Goal: Obtain resource: Obtain resource

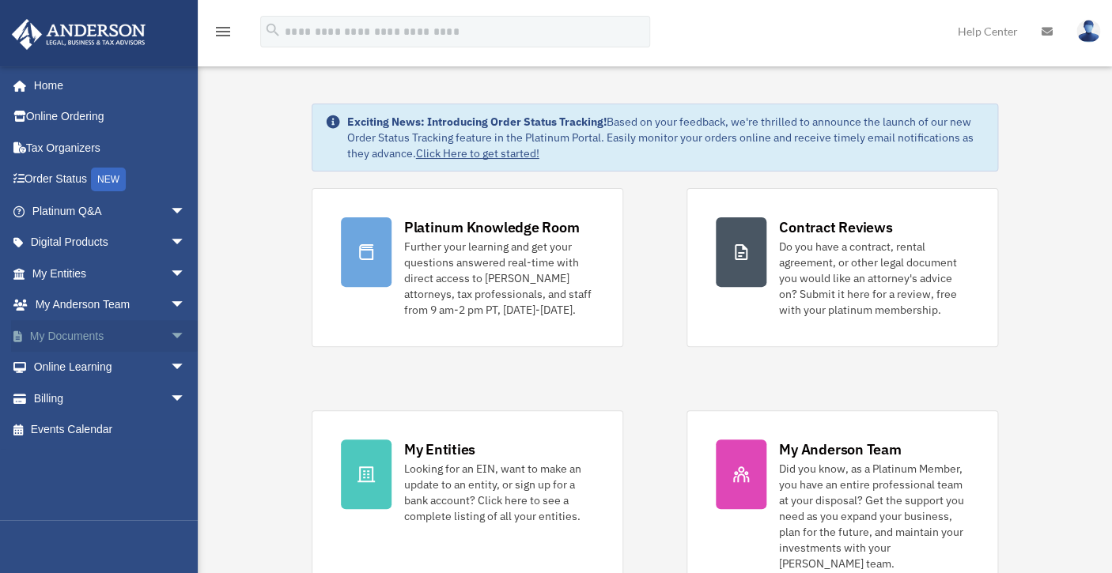
click at [170, 332] on span "arrow_drop_down" at bounding box center [186, 336] width 32 height 32
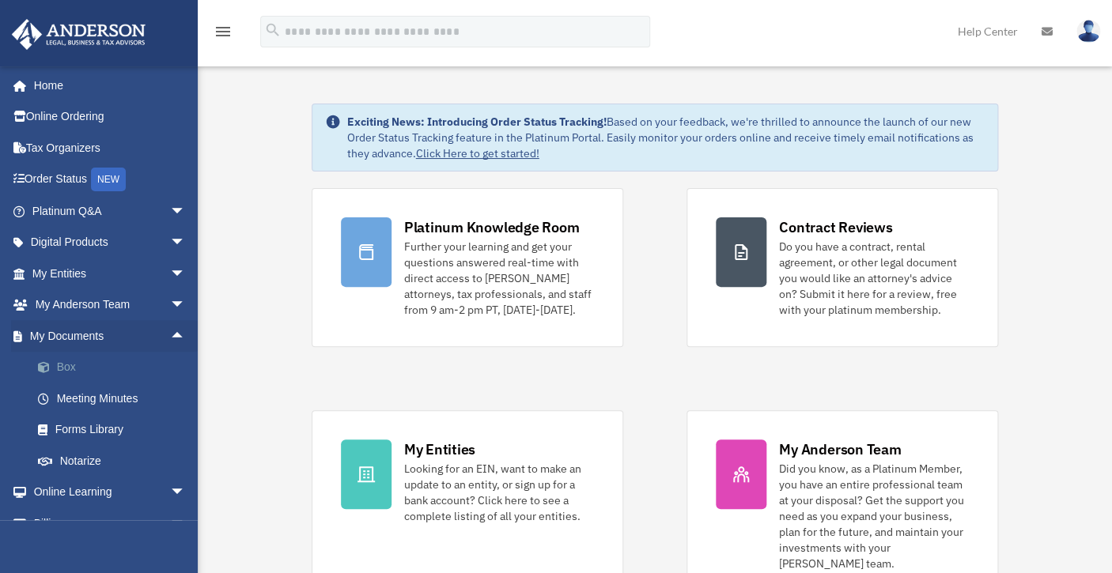
click at [125, 368] on link "Box" at bounding box center [115, 368] width 187 height 32
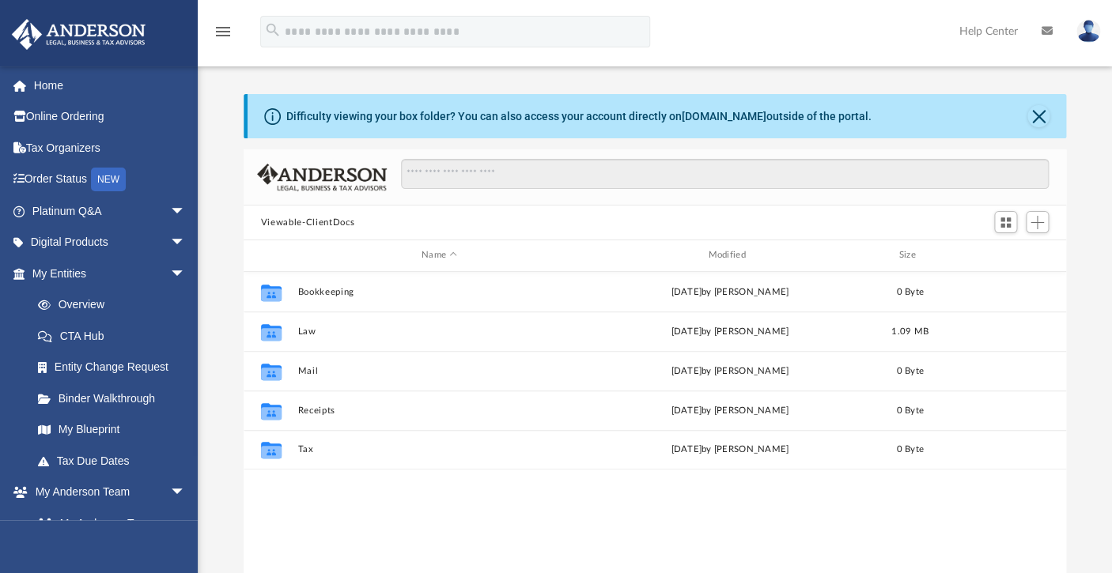
scroll to position [347, 810]
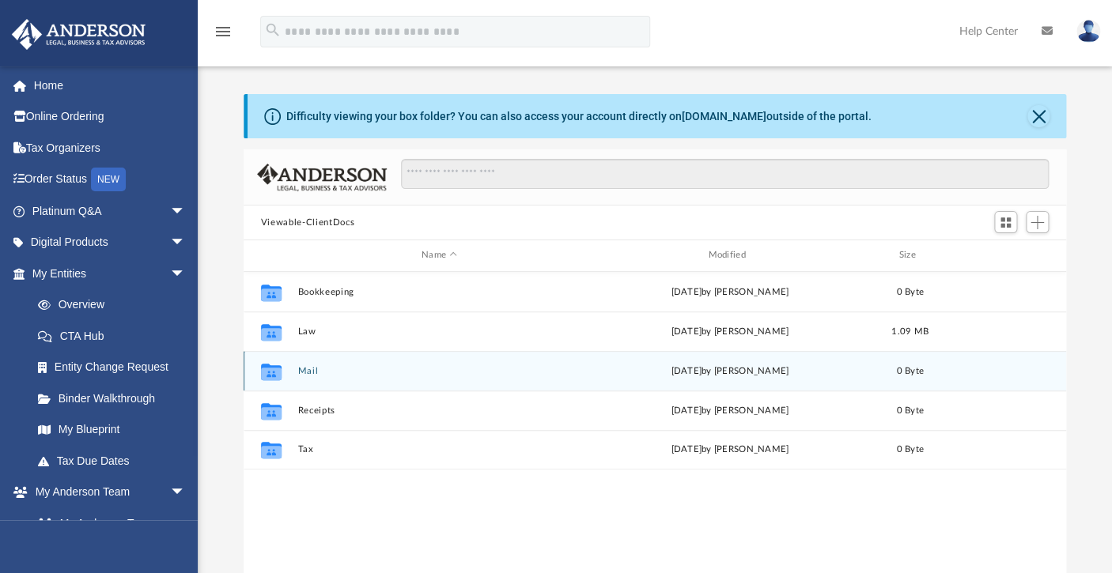
click at [316, 379] on div "Collaborated Folder Mail Tue Jul 29 2025 by Charles Rogler 0 Byte" at bounding box center [654, 371] width 822 height 40
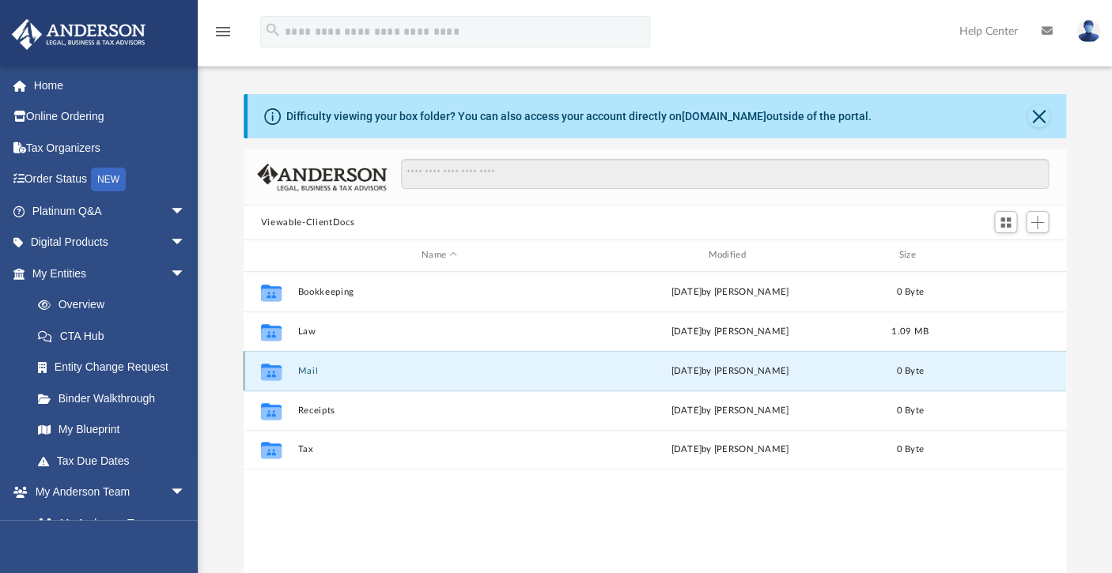
click at [309, 373] on button "Mail" at bounding box center [438, 371] width 283 height 10
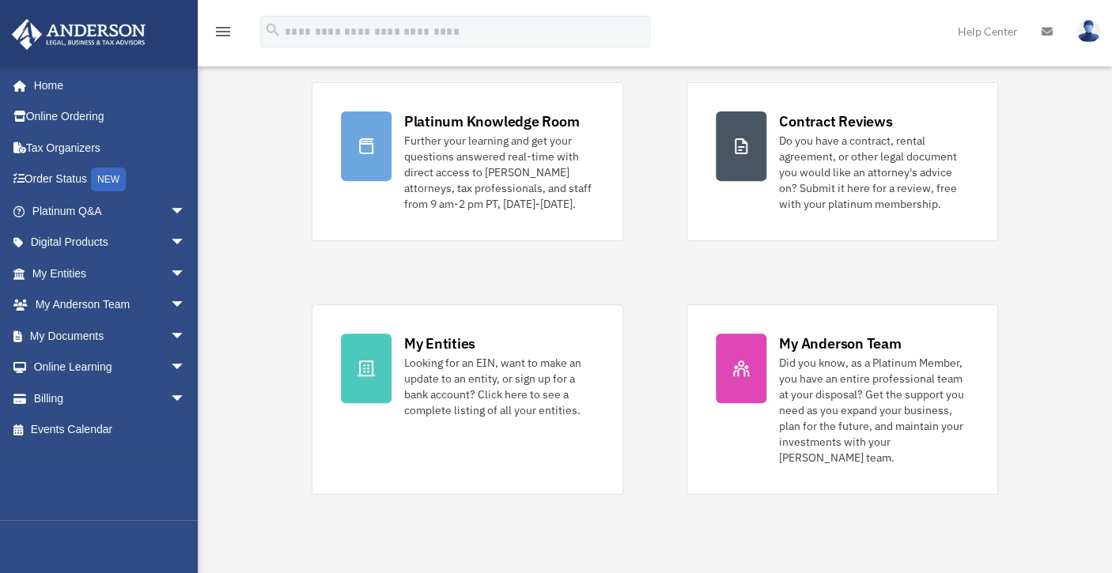
scroll to position [104, 0]
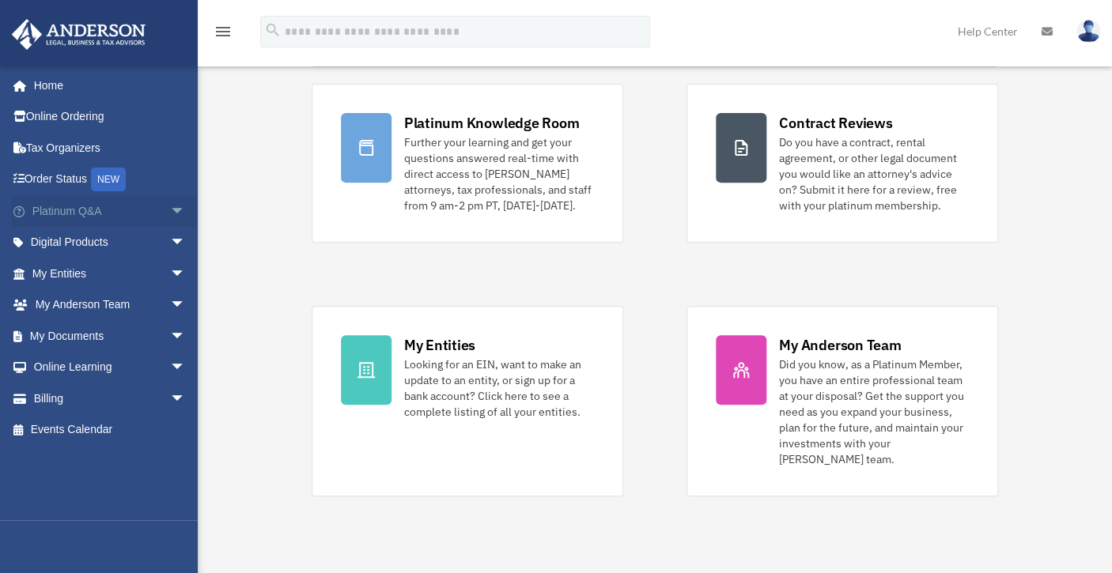
click at [170, 207] on span "arrow_drop_down" at bounding box center [186, 211] width 32 height 32
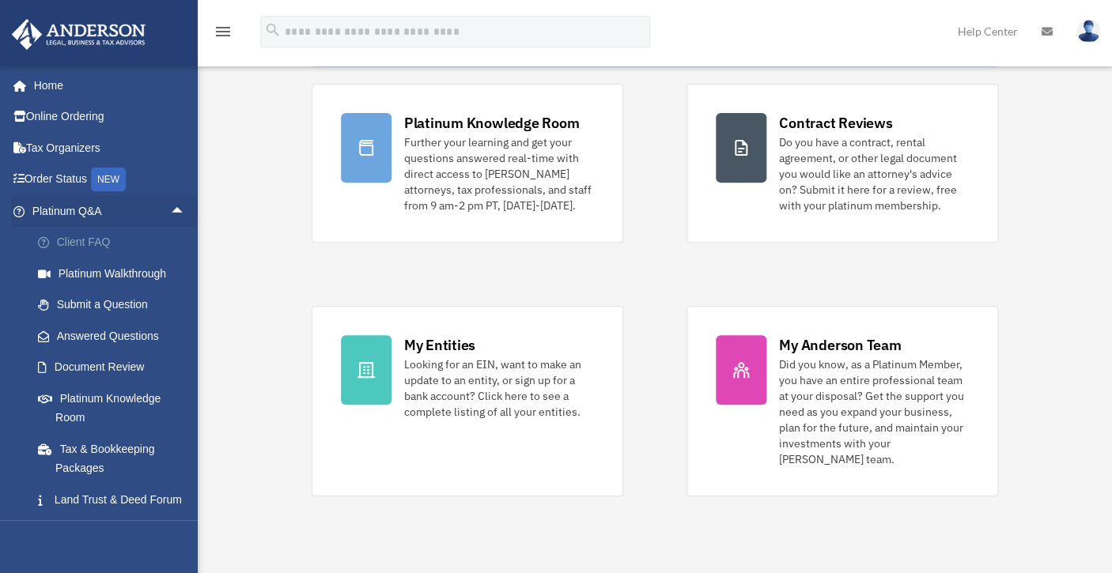
click at [85, 243] on link "Client FAQ" at bounding box center [115, 243] width 187 height 32
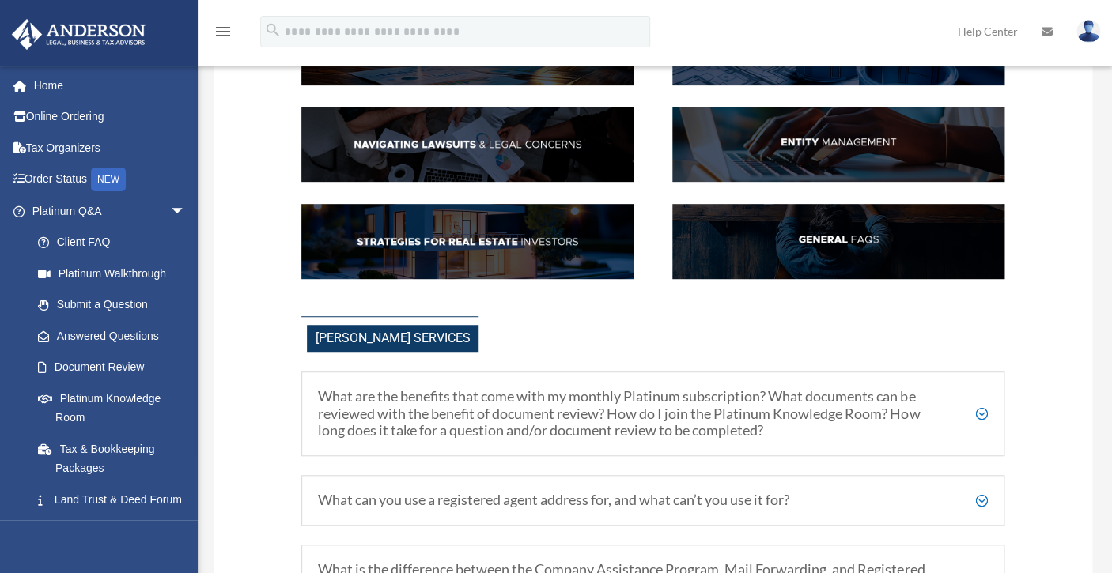
scroll to position [204, 0]
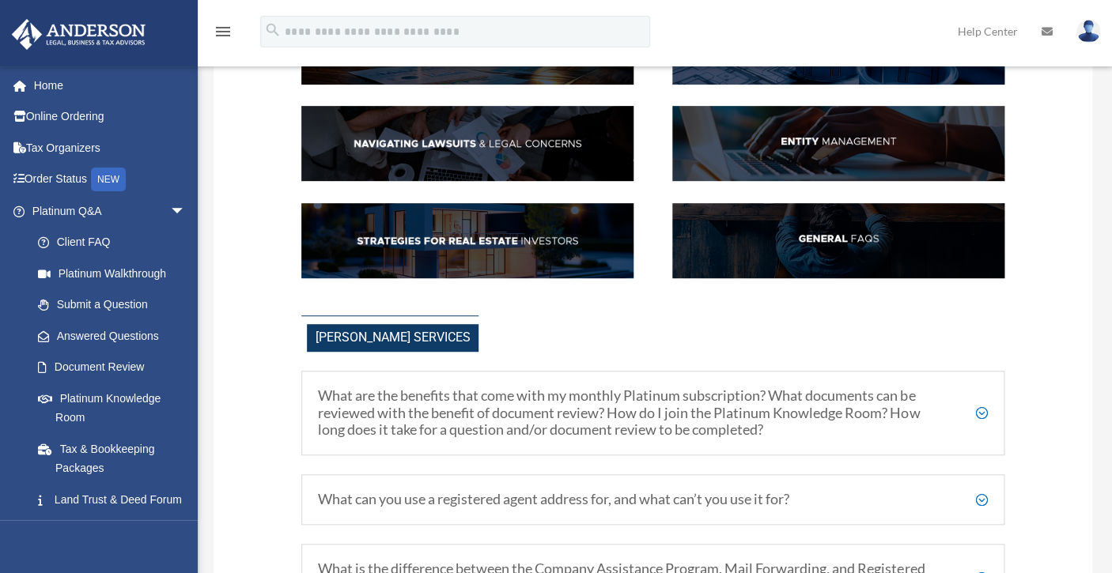
click at [815, 250] on img at bounding box center [838, 240] width 332 height 75
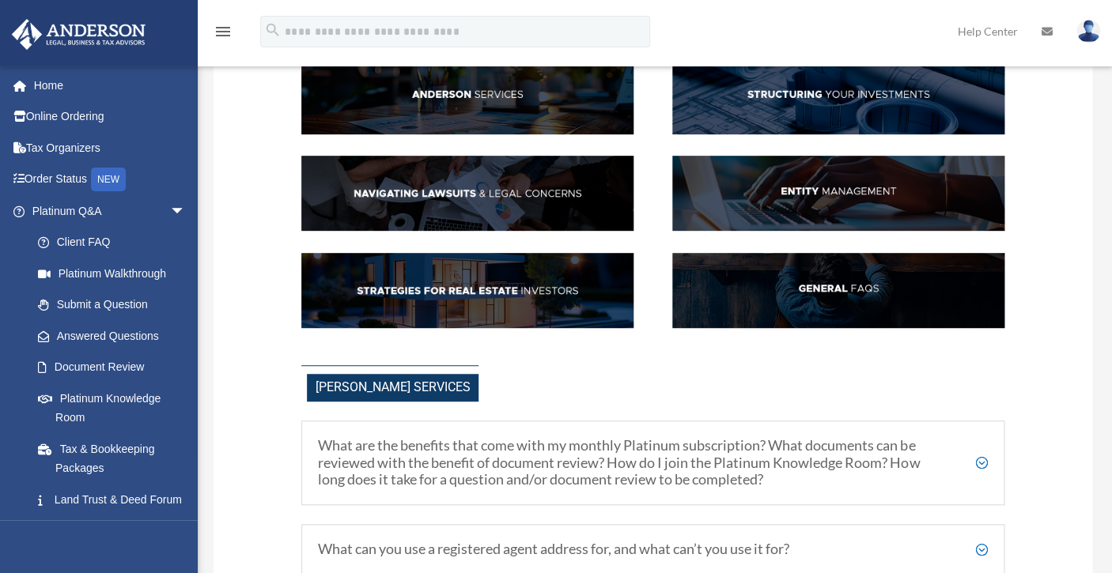
scroll to position [428, 0]
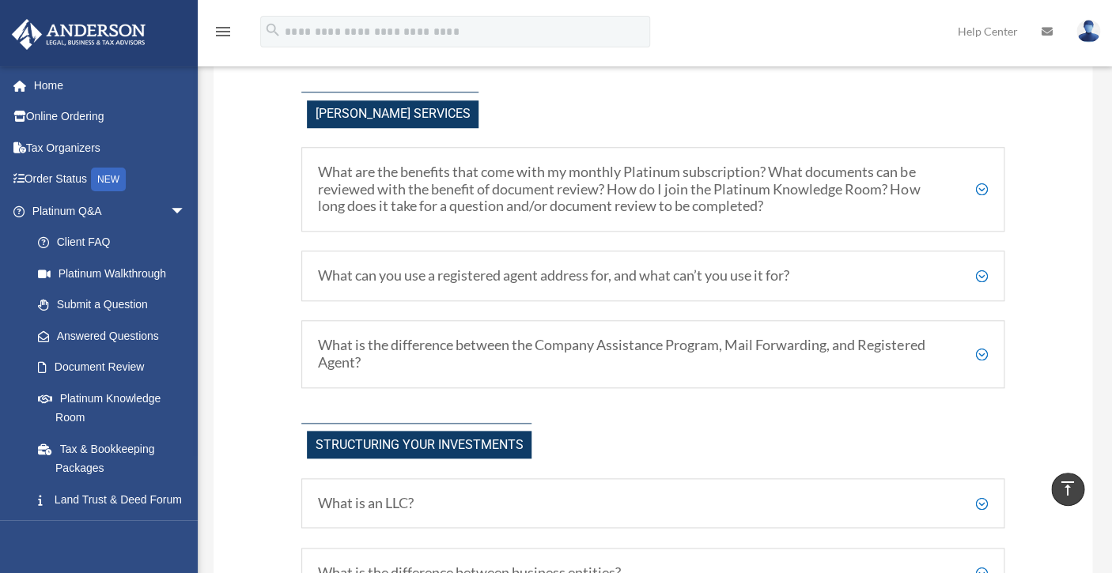
click at [983, 196] on h5 "What are the benefits that come with my monthly Platinum subscription? What doc…" at bounding box center [653, 189] width 670 height 51
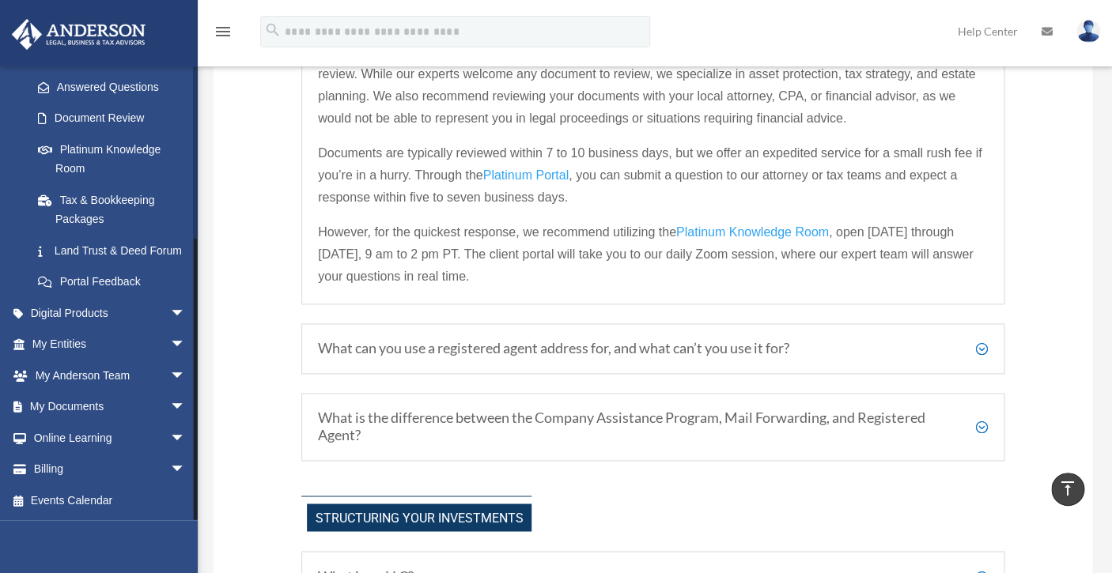
scroll to position [636, 0]
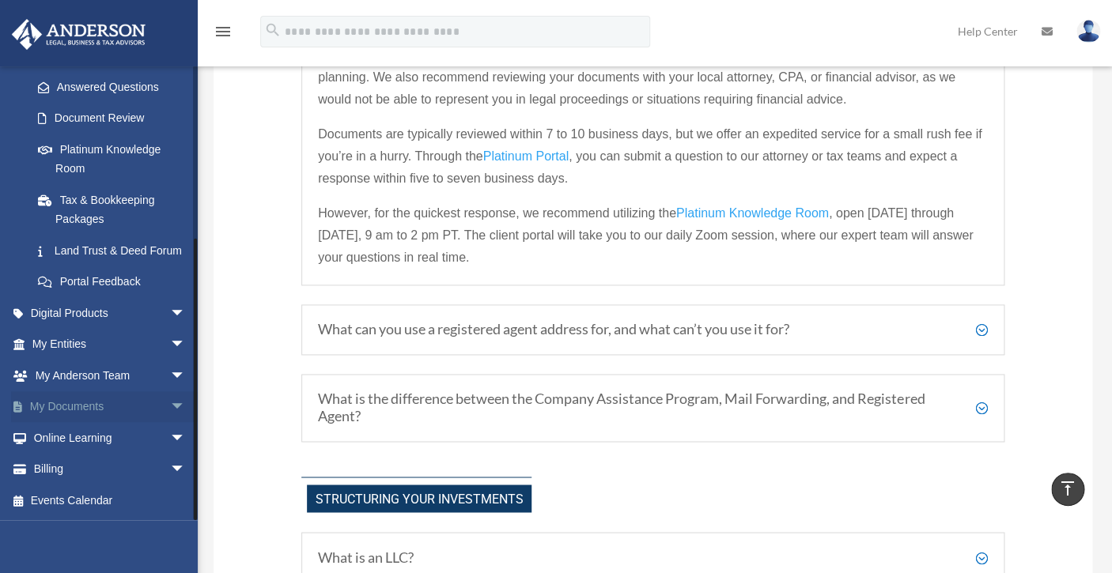
click at [170, 401] on span "arrow_drop_down" at bounding box center [186, 407] width 32 height 32
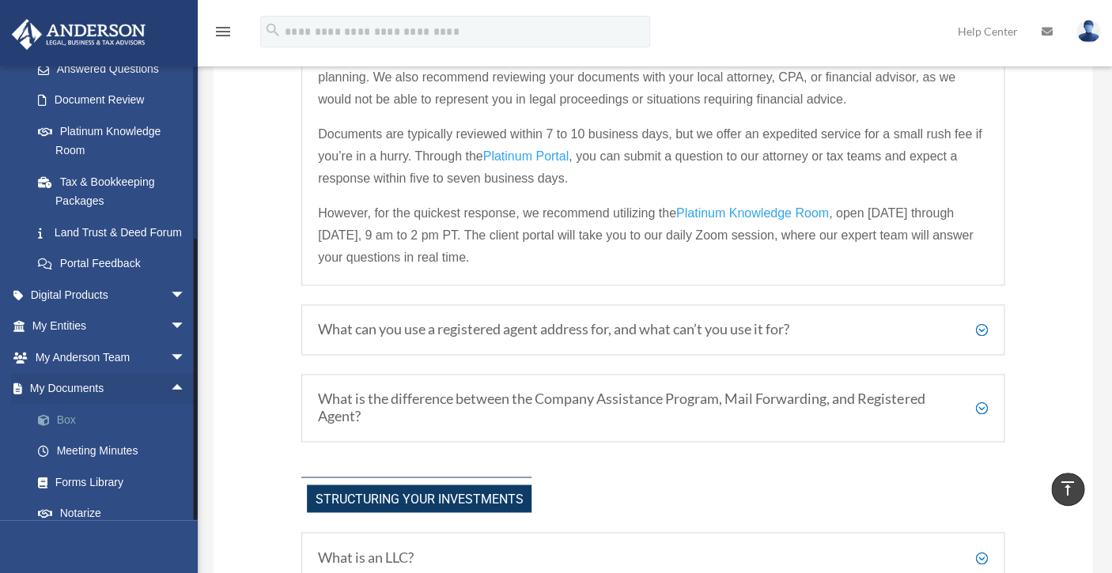
click at [69, 436] on link "Box" at bounding box center [115, 420] width 187 height 32
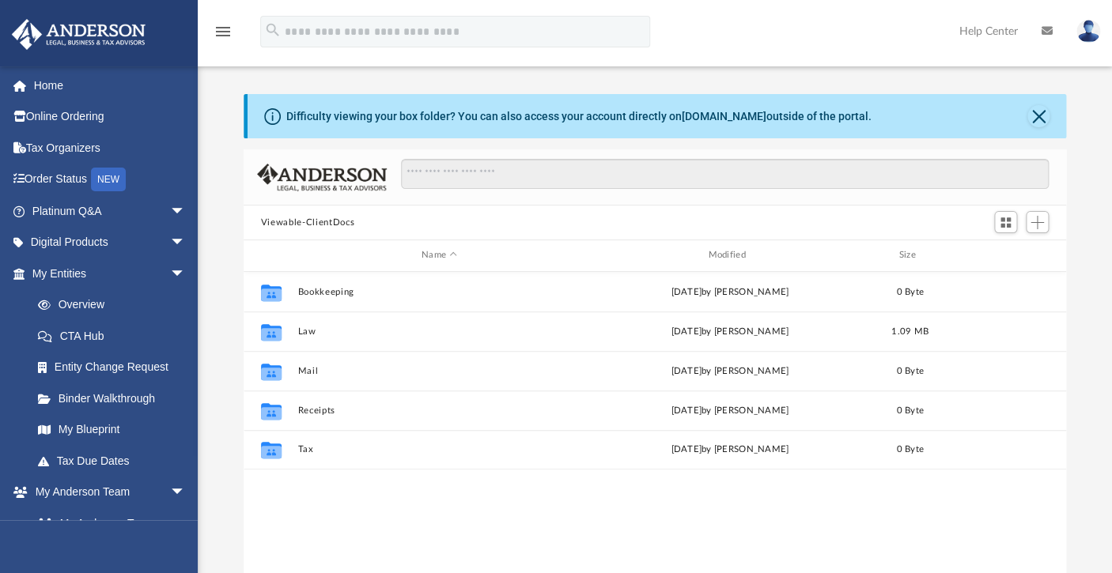
scroll to position [347, 810]
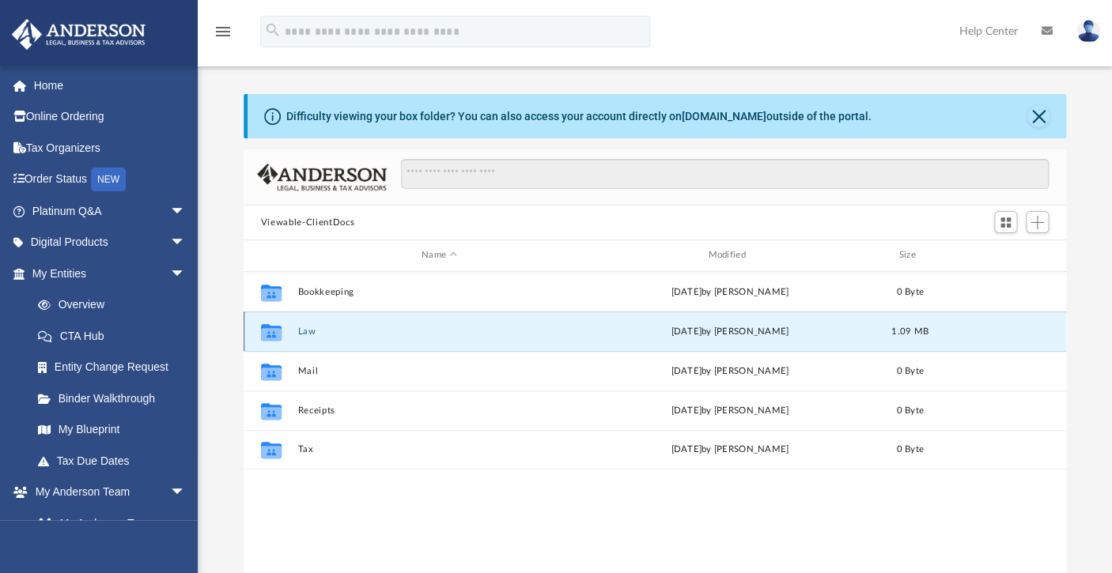
click at [308, 330] on button "Law" at bounding box center [438, 331] width 283 height 10
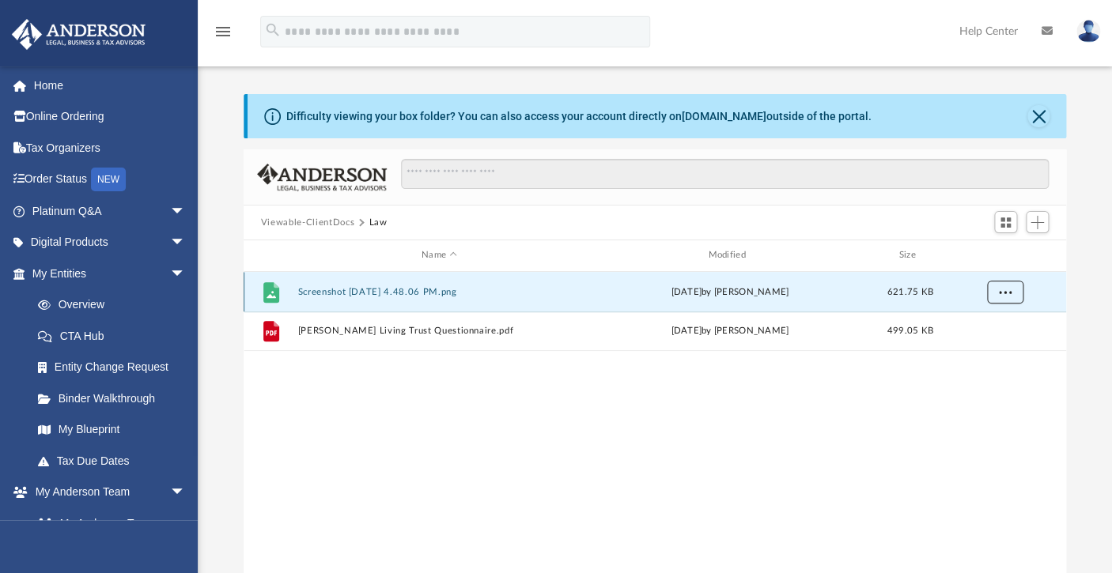
click at [1004, 294] on span "More options" at bounding box center [1004, 291] width 13 height 9
click at [527, 410] on div "File Screenshot 2025-08-04 at 4.48.06 PM.png Mon Aug 4 2025 by Letha Siddons 62…" at bounding box center [654, 436] width 822 height 328
click at [1016, 294] on button "More options" at bounding box center [1004, 292] width 36 height 24
click at [501, 379] on div "File Screenshot 2025-08-04 at 4.48.06 PM.png Mon Aug 4 2025 by Letha Siddons 62…" at bounding box center [654, 436] width 822 height 328
click at [1040, 115] on button "Close" at bounding box center [1038, 116] width 22 height 22
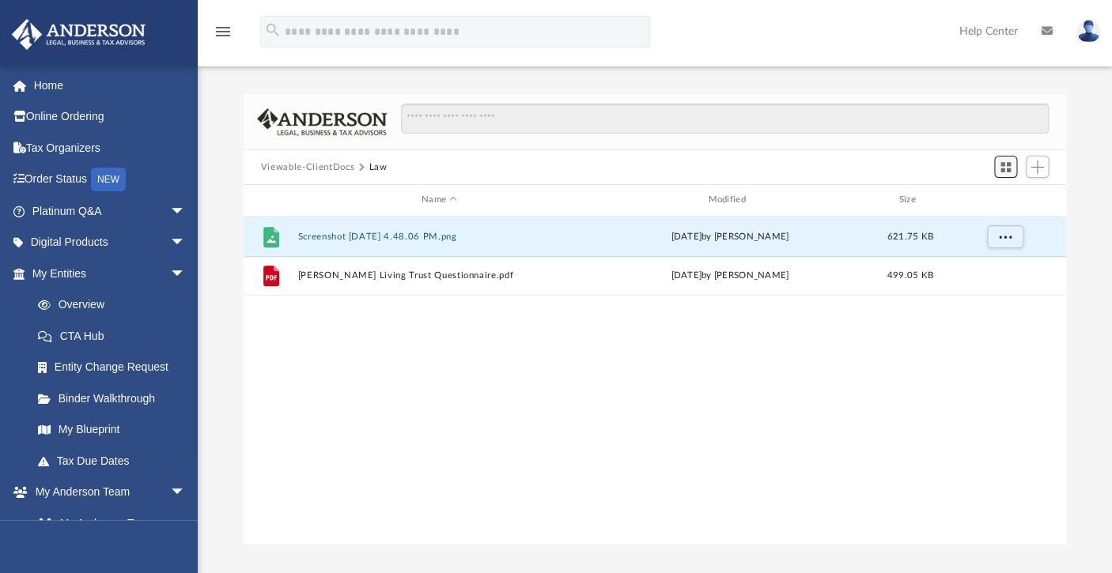
click at [1008, 164] on span "Switch to Grid View" at bounding box center [1004, 166] width 13 height 13
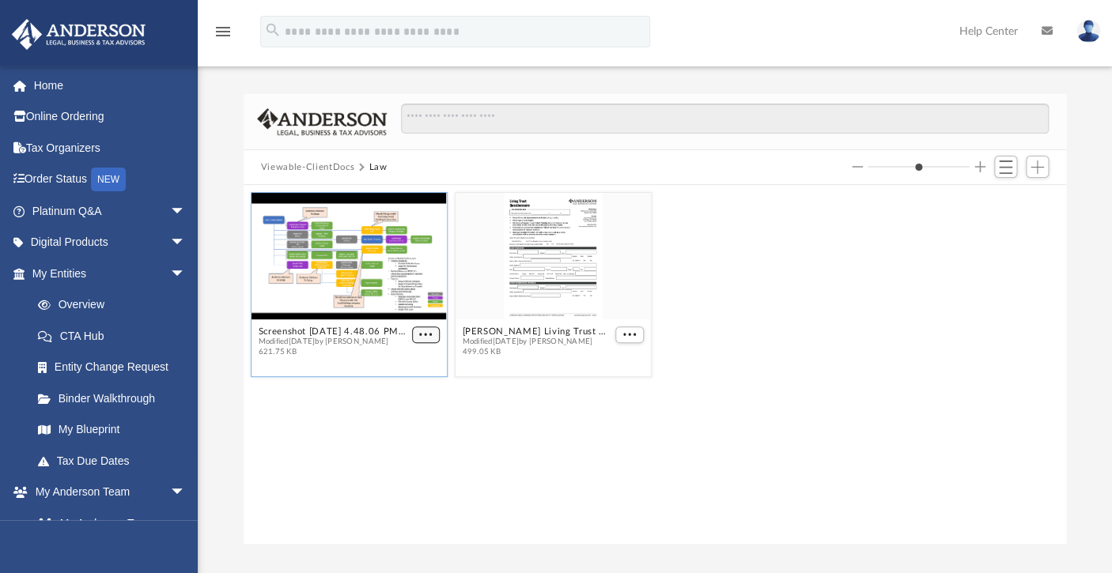
click at [425, 330] on button "More options" at bounding box center [425, 334] width 28 height 17
click at [757, 446] on div "Screenshot 2025-08-04 at 4.48.06 PM.png Modified Mon Aug 4 2025 by Letha Siddon…" at bounding box center [654, 365] width 822 height 360
click at [1036, 161] on span "Add" at bounding box center [1036, 166] width 13 height 13
click at [734, 308] on div "Screenshot 2025-08-04 at 4.48.06 PM.png Modified Mon Aug 4 2025 by Letha Siddon…" at bounding box center [654, 284] width 815 height 193
click at [337, 165] on button "Viewable-ClientDocs" at bounding box center [307, 167] width 93 height 14
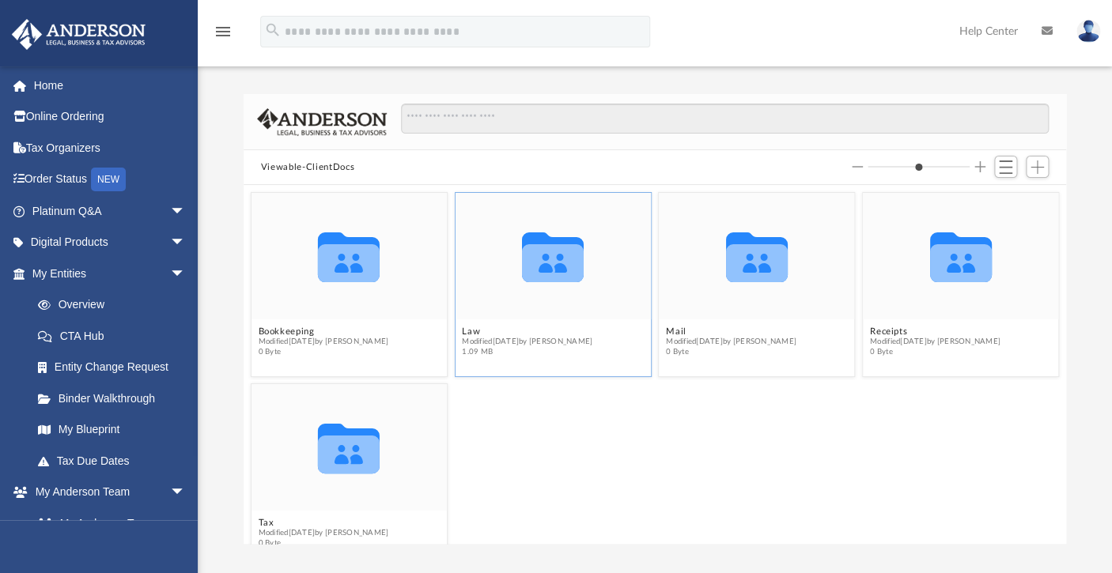
click at [557, 256] on icon "grid" at bounding box center [553, 257] width 62 height 50
click at [1006, 167] on span "Switch to List View" at bounding box center [1004, 166] width 13 height 13
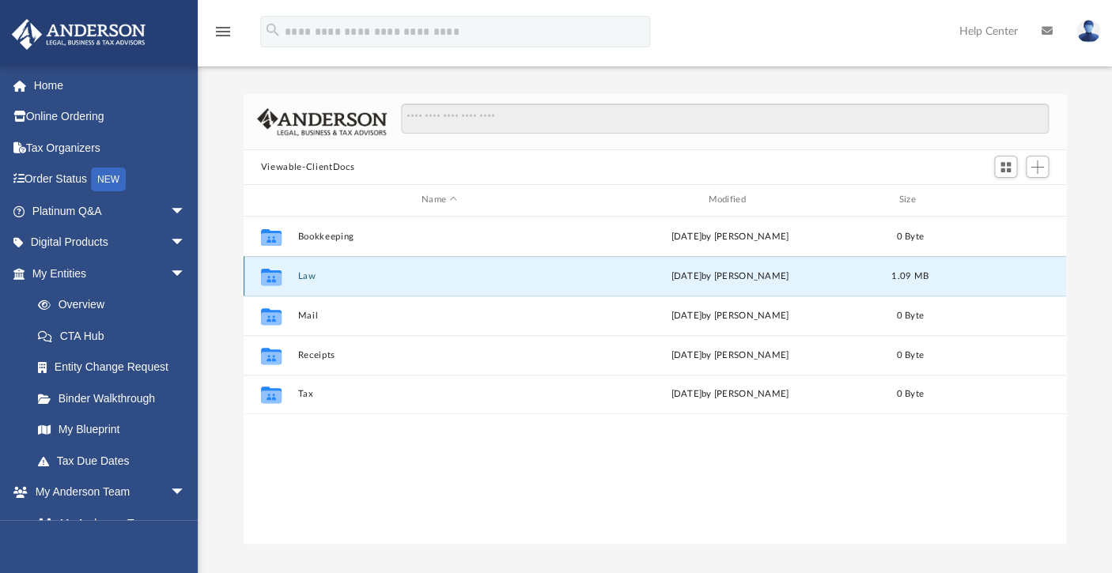
click at [304, 273] on button "Law" at bounding box center [438, 276] width 283 height 10
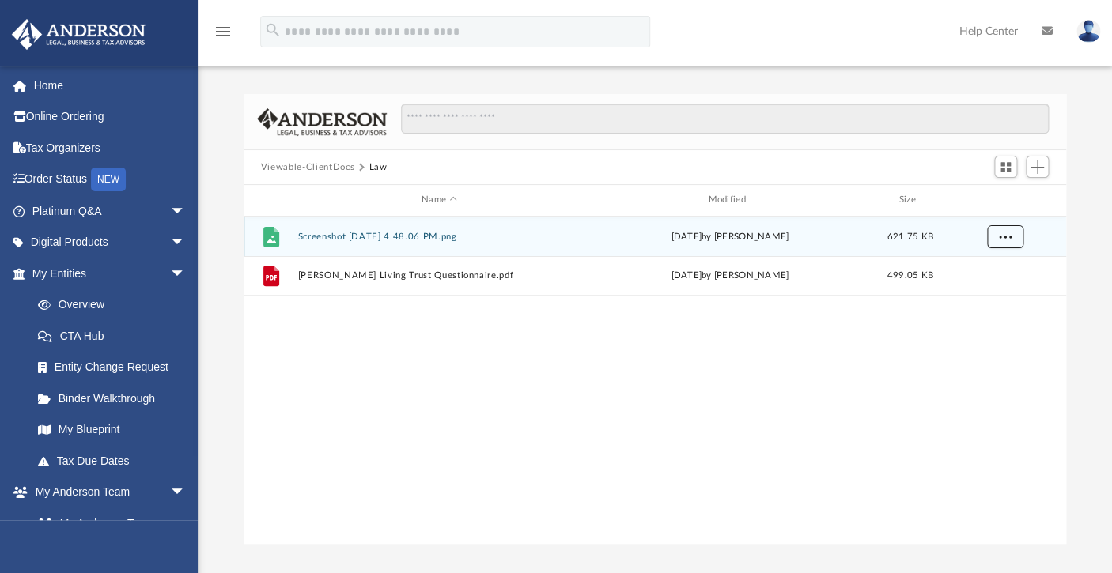
click at [1006, 236] on span "More options" at bounding box center [1004, 236] width 13 height 9
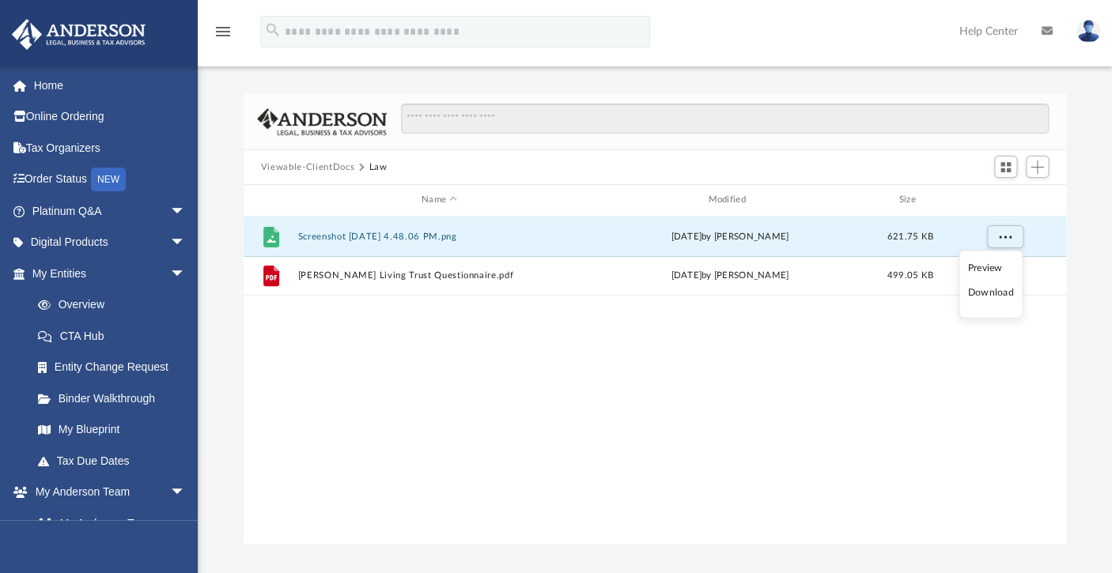
click at [402, 379] on div "File Screenshot 2025-08-04 at 4.48.06 PM.png Mon Aug 4 2025 by Letha Siddons 62…" at bounding box center [654, 381] width 822 height 328
click at [1034, 164] on span "Add" at bounding box center [1036, 166] width 13 height 13
click at [1006, 198] on li "Upload" at bounding box center [1014, 198] width 51 height 17
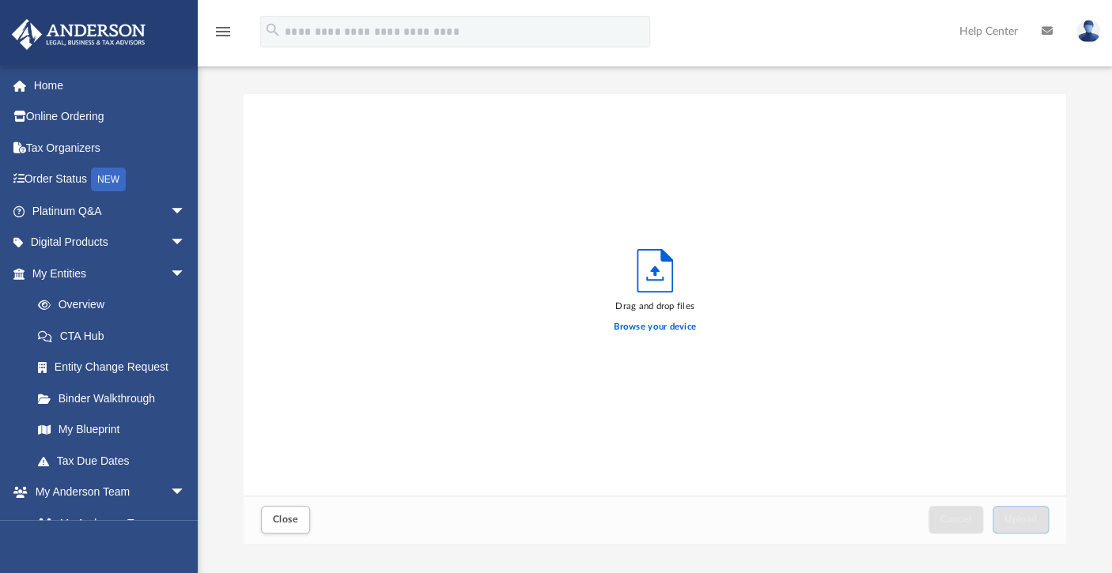
scroll to position [389, 810]
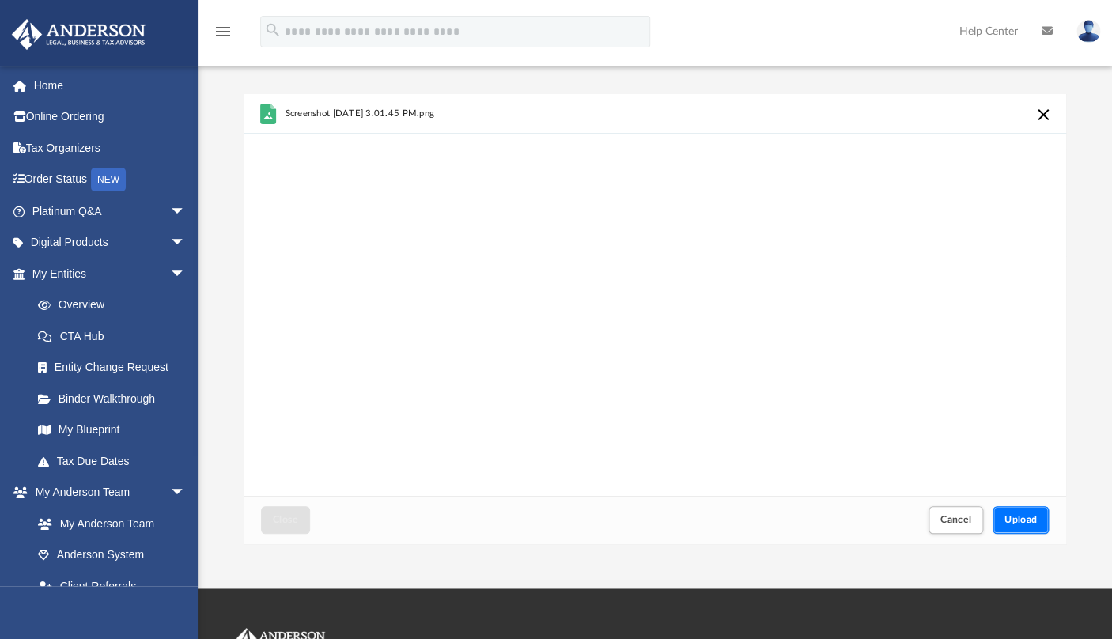
click at [1029, 515] on span "Upload" at bounding box center [1020, 519] width 33 height 9
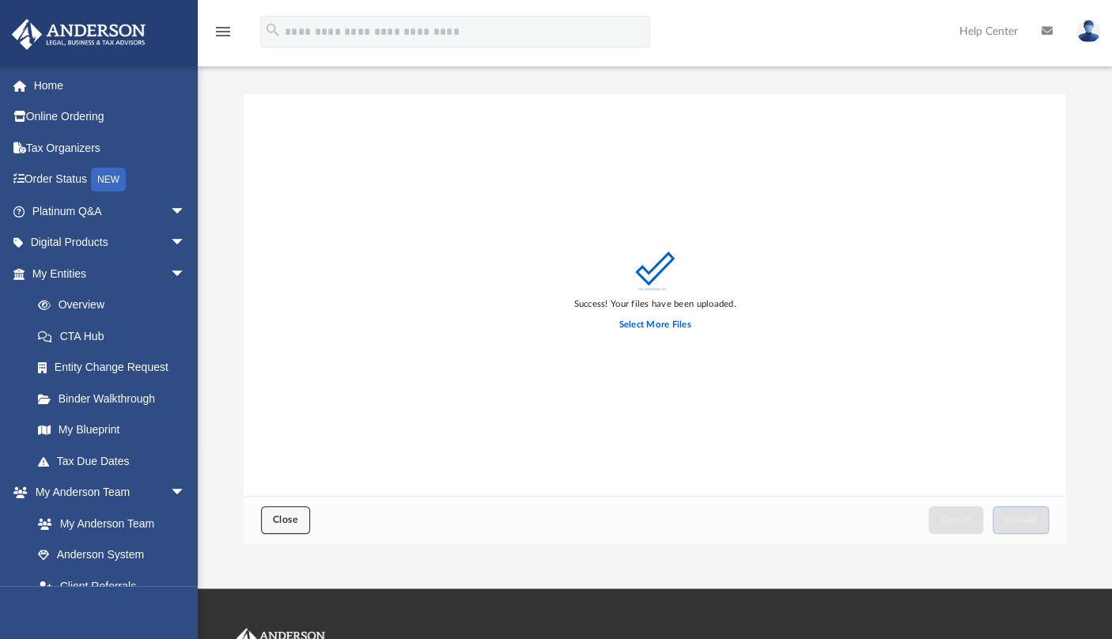
click at [286, 519] on span "Close" at bounding box center [285, 519] width 25 height 9
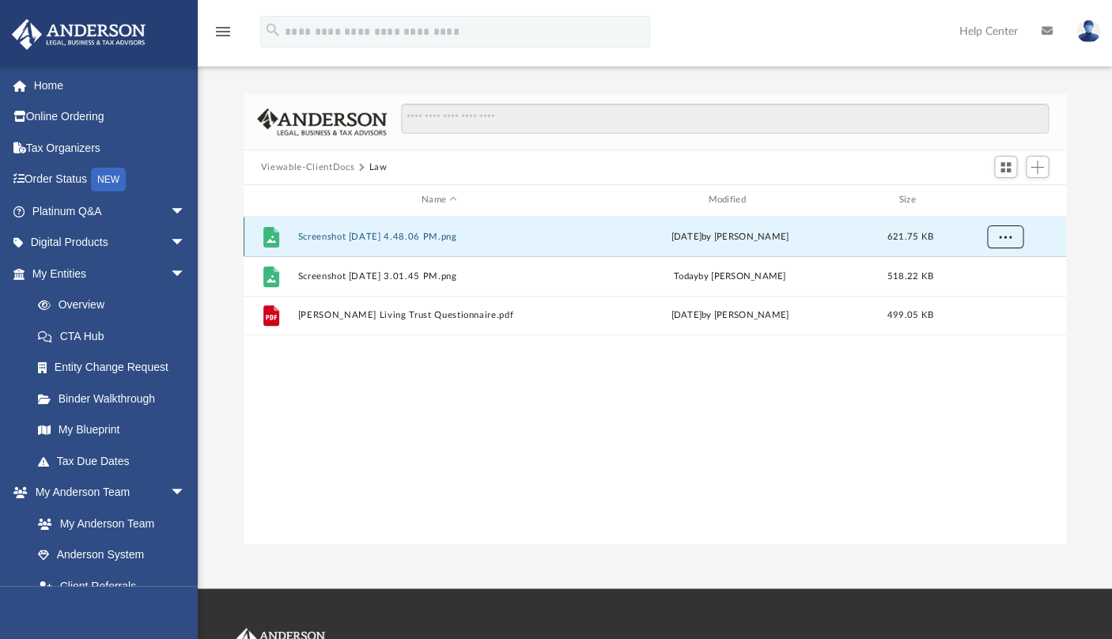
click at [1010, 239] on span "More options" at bounding box center [1004, 236] width 13 height 9
click at [598, 444] on div "File Screenshot 2025-08-04 at 4.48.06 PM.png Mon Aug 4 2025 by Letha Siddons 62…" at bounding box center [654, 381] width 822 height 328
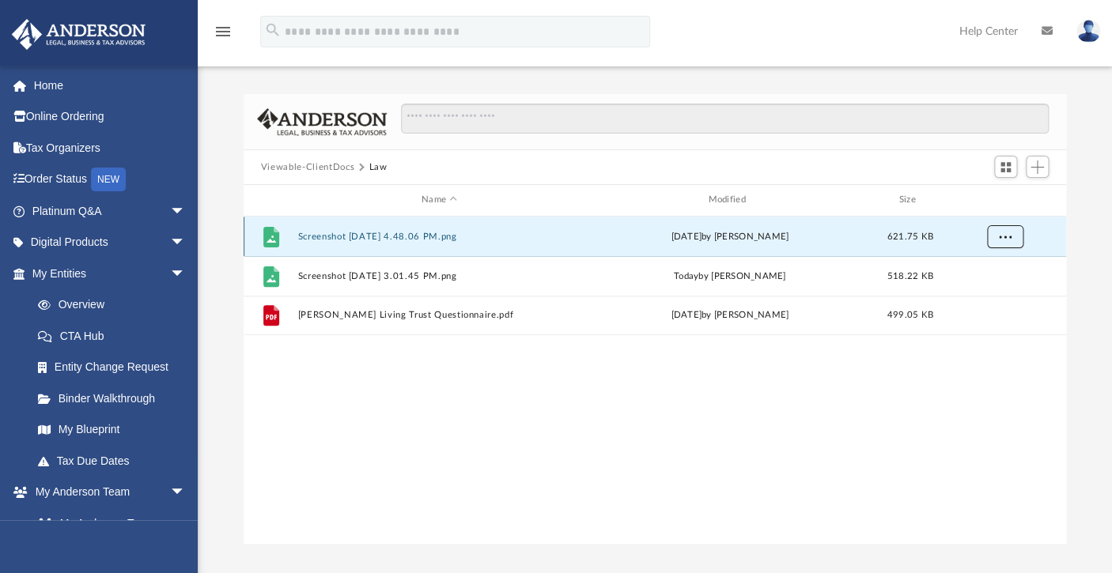
click at [1005, 237] on span "More options" at bounding box center [1004, 236] width 13 height 9
click at [777, 455] on div "File Screenshot 2025-08-04 at 4.48.06 PM.png Mon Aug 4 2025 by Letha Siddons 62…" at bounding box center [654, 381] width 822 height 328
click at [1003, 239] on span "More options" at bounding box center [1004, 236] width 13 height 9
click at [1010, 236] on span "More options" at bounding box center [1004, 236] width 13 height 9
click at [477, 407] on div "File Screenshot 2025-08-04 at 4.48.06 PM.png Mon Aug 4 2025 by Letha Siddons 62…" at bounding box center [654, 381] width 822 height 328
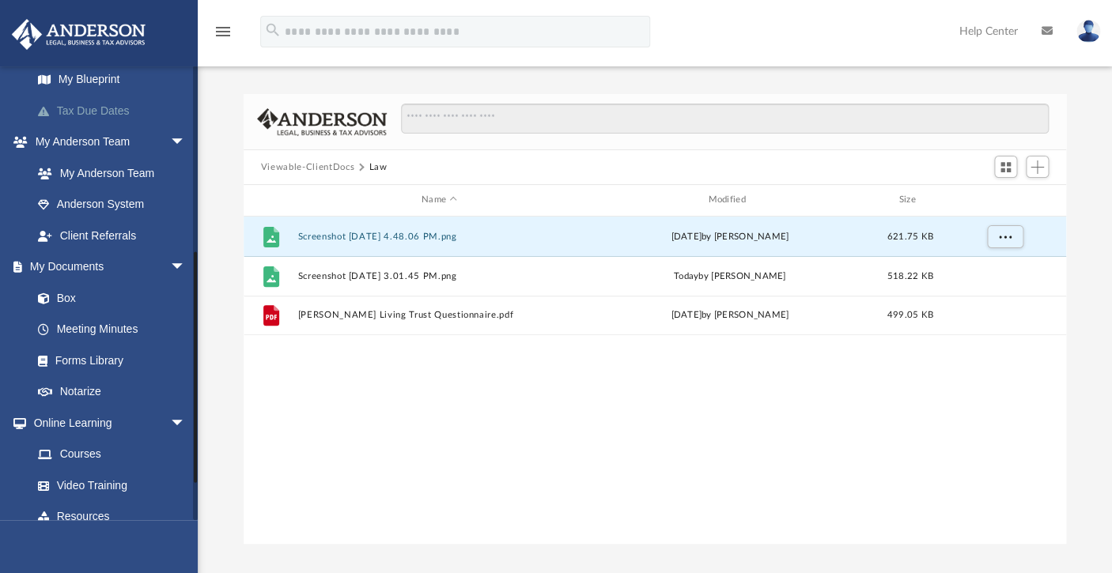
scroll to position [357, 0]
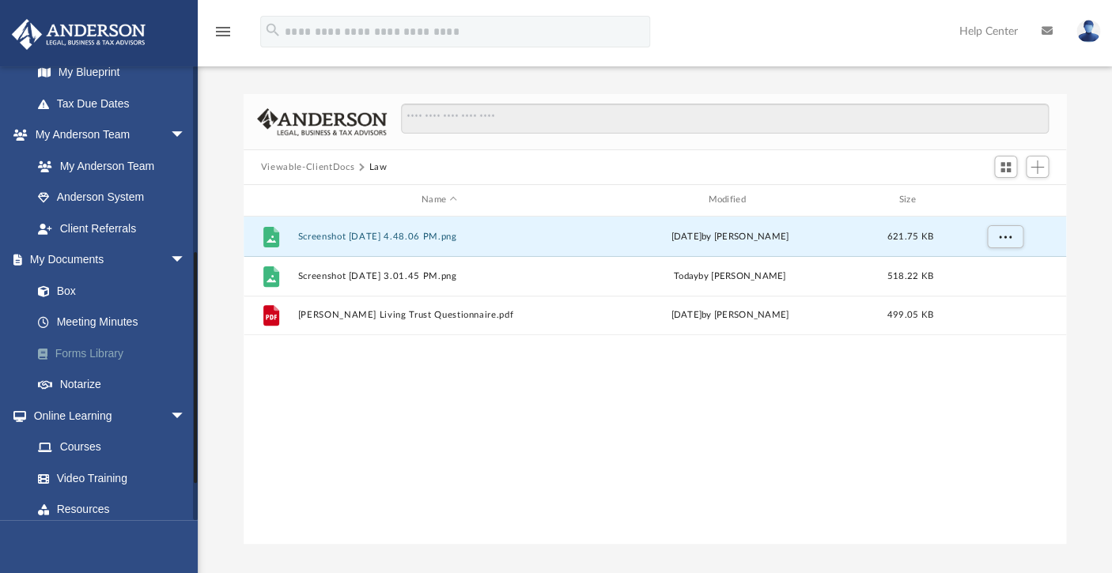
click at [91, 357] on link "Forms Library" at bounding box center [115, 354] width 187 height 32
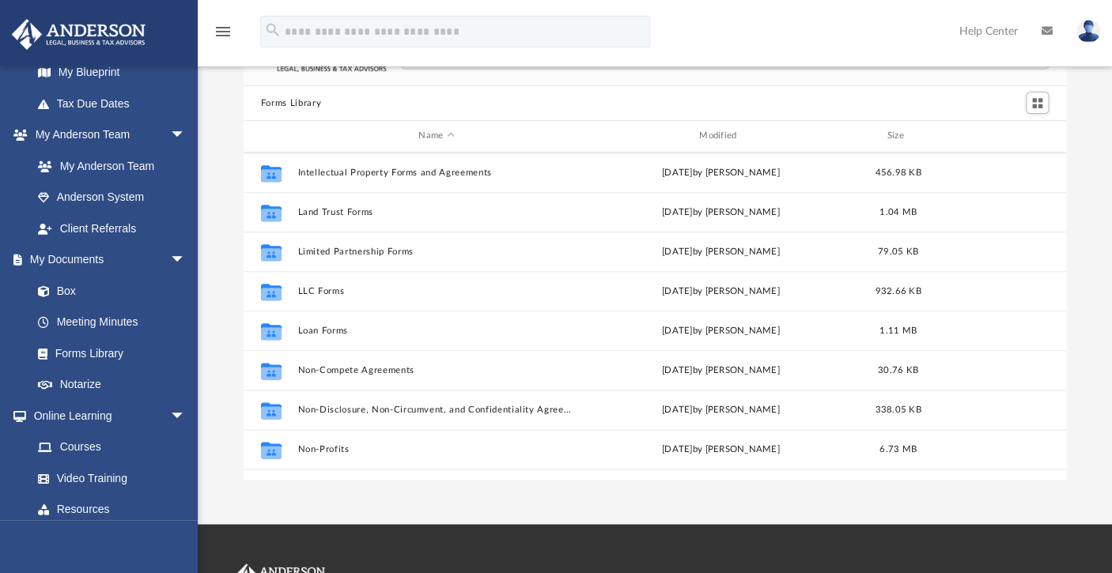
scroll to position [632, 0]
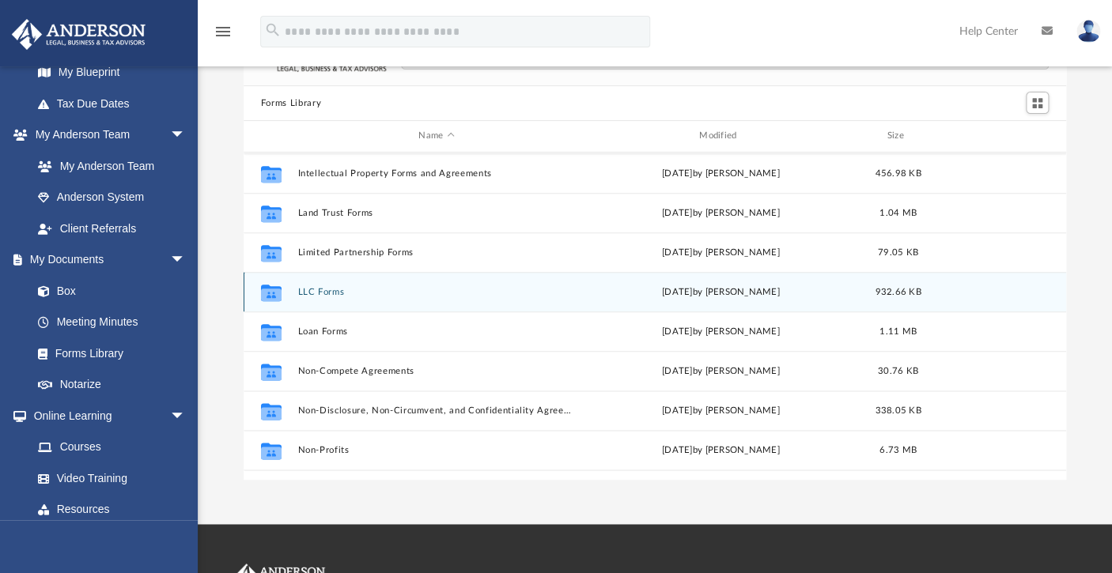
click at [322, 287] on button "LLC Forms" at bounding box center [435, 292] width 277 height 10
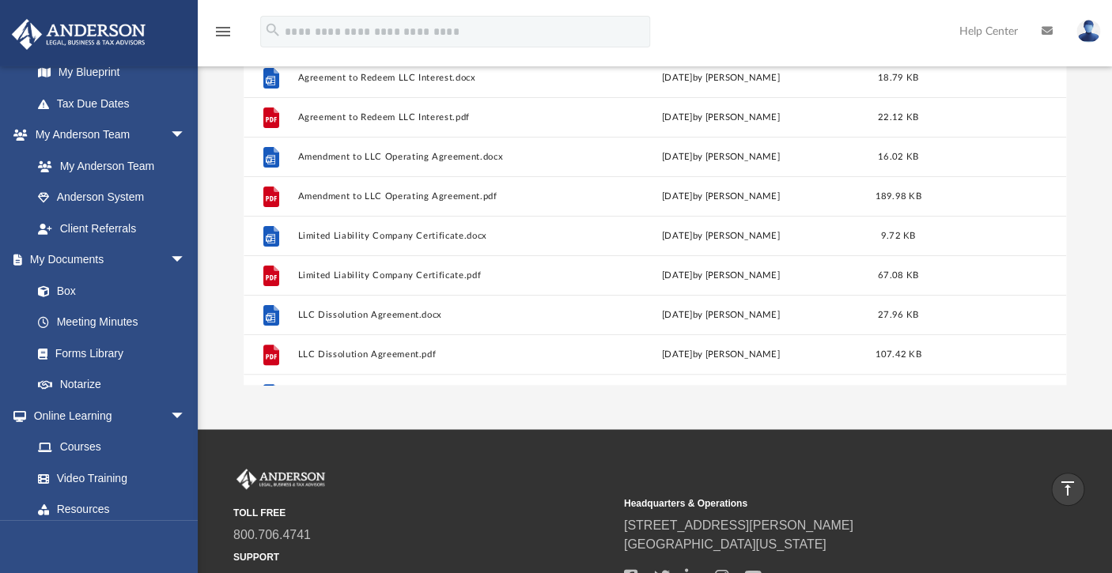
scroll to position [0, 0]
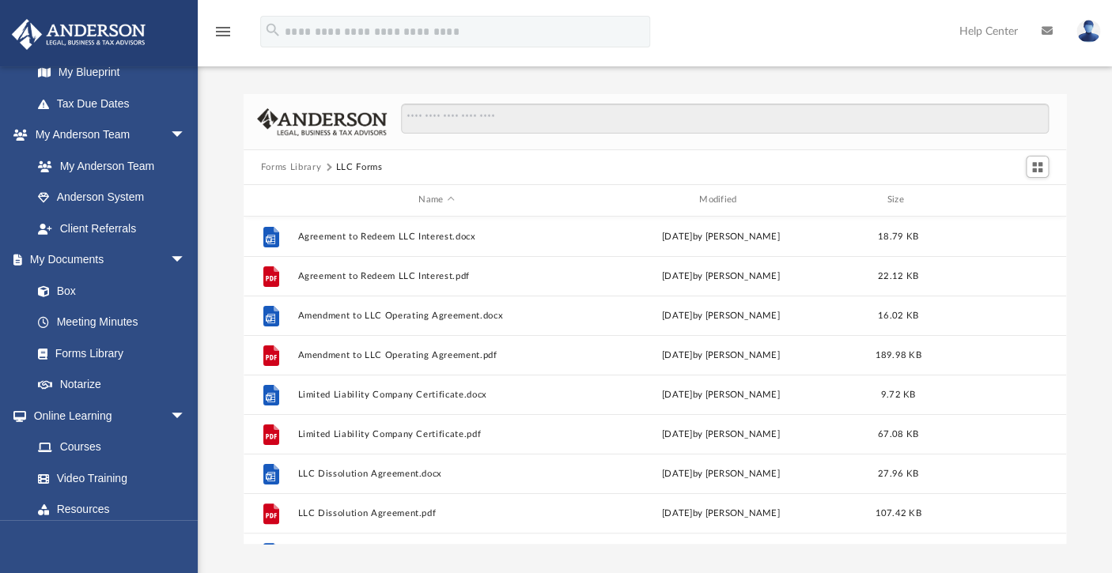
click at [285, 163] on button "Forms Library" at bounding box center [291, 167] width 60 height 14
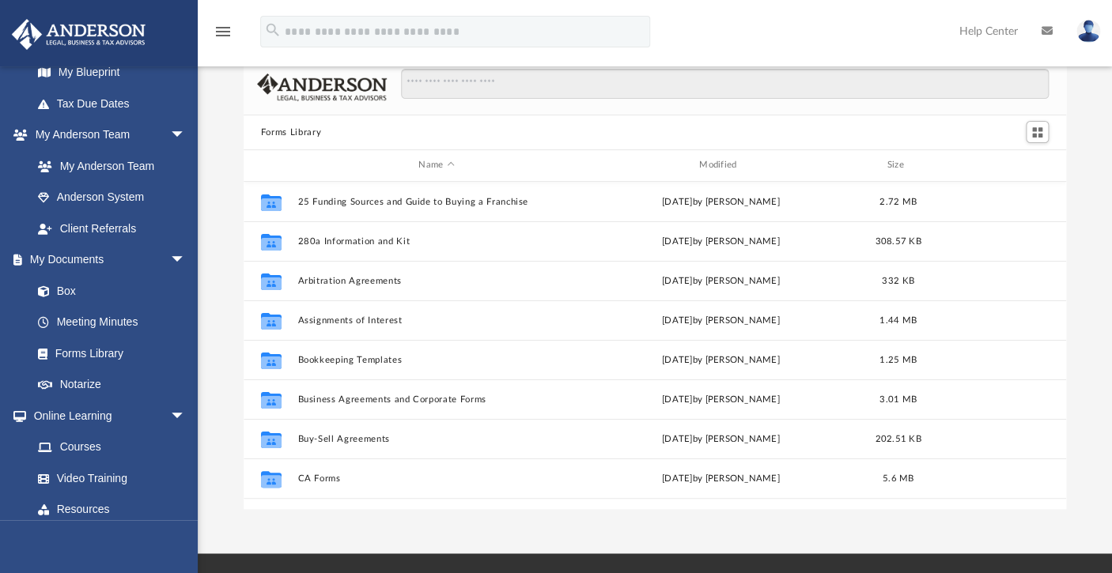
click at [222, 280] on div "Forms Library Name Modified Size Collaborated Folder 25 Funding Sources and Gui…" at bounding box center [655, 284] width 914 height 450
click at [221, 203] on div "Forms Library Name Modified Size Collaborated Folder 25 Funding Sources and Gui…" at bounding box center [655, 284] width 914 height 450
